Goal: Find specific page/section: Find specific page/section

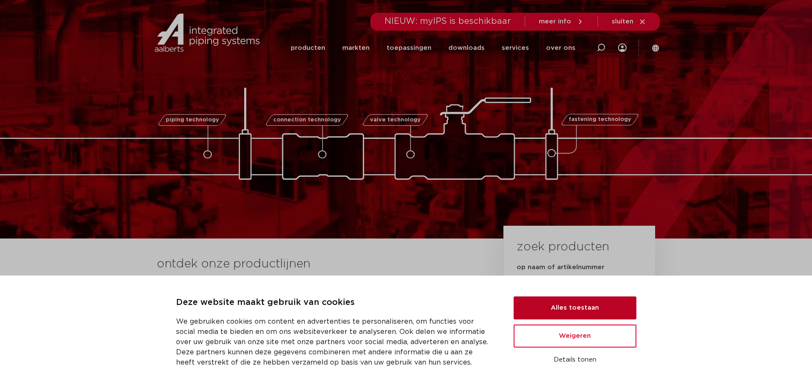
click at [593, 306] on button "Alles toestaan" at bounding box center [574, 308] width 123 height 23
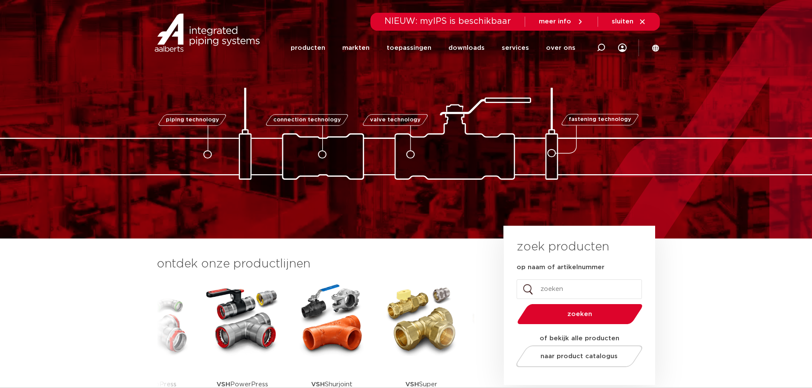
click at [700, 314] on section "ontdek onze productlijnen VSH SmartPress VSH XPress VSH SudoPress VSH PowerPres…" at bounding box center [406, 339] width 812 height 201
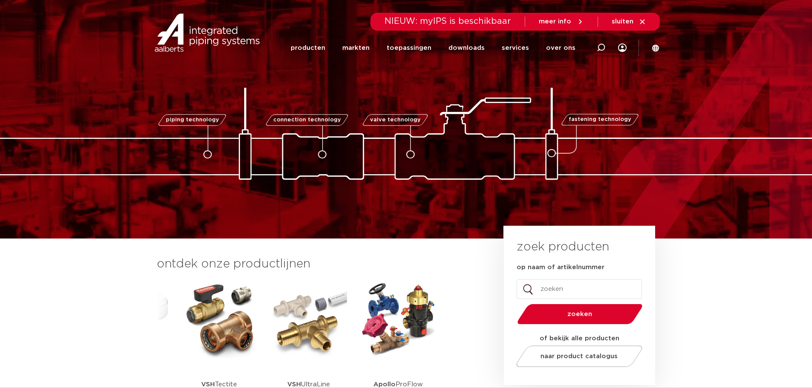
click at [636, 240] on div "zoek producten op naam of artikelnummer Instagram Dit veld is bedoeld voor vali…" at bounding box center [579, 306] width 126 height 134
click at [716, 288] on section "ontdek onze productlijnen VSH SmartPress VSH XPress VSH SudoPress VSH PowerPres…" at bounding box center [406, 339] width 812 height 201
click at [624, 22] on span "sluiten" at bounding box center [622, 21] width 22 height 6
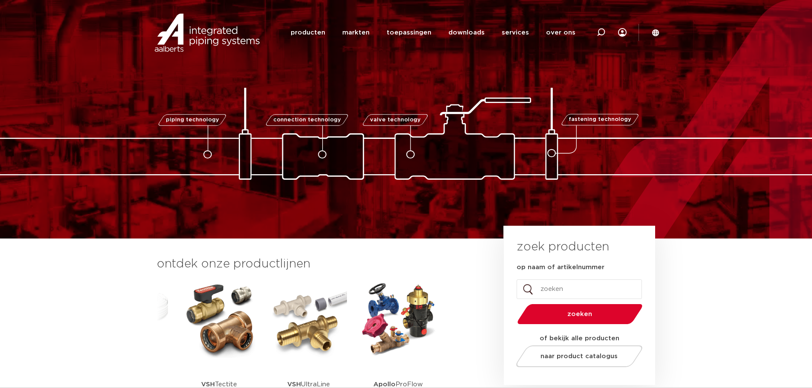
click at [639, 235] on div "zoek producten op naam of artikelnummer Instagram Dit veld is bedoeld voor vali…" at bounding box center [579, 305] width 151 height 159
click at [676, 276] on section "ontdek onze productlijnen VSH SmartPress VSH XPress VSH SudoPress VSH PowerPres…" at bounding box center [406, 339] width 812 height 201
click at [493, 277] on div "ontdek onze productlijnen VSH SmartPress VSH XPress VSH SudoPress VSH PowerPres…" at bounding box center [324, 348] width 343 height 184
click at [587, 337] on div "naar product catalogus" at bounding box center [574, 354] width 117 height 35
click at [759, 264] on section "ontdek onze productlijnen VSH SmartPress VSH XPress VSH SudoPress VSH PowerPres…" at bounding box center [406, 339] width 812 height 201
